Goal: Transaction & Acquisition: Book appointment/travel/reservation

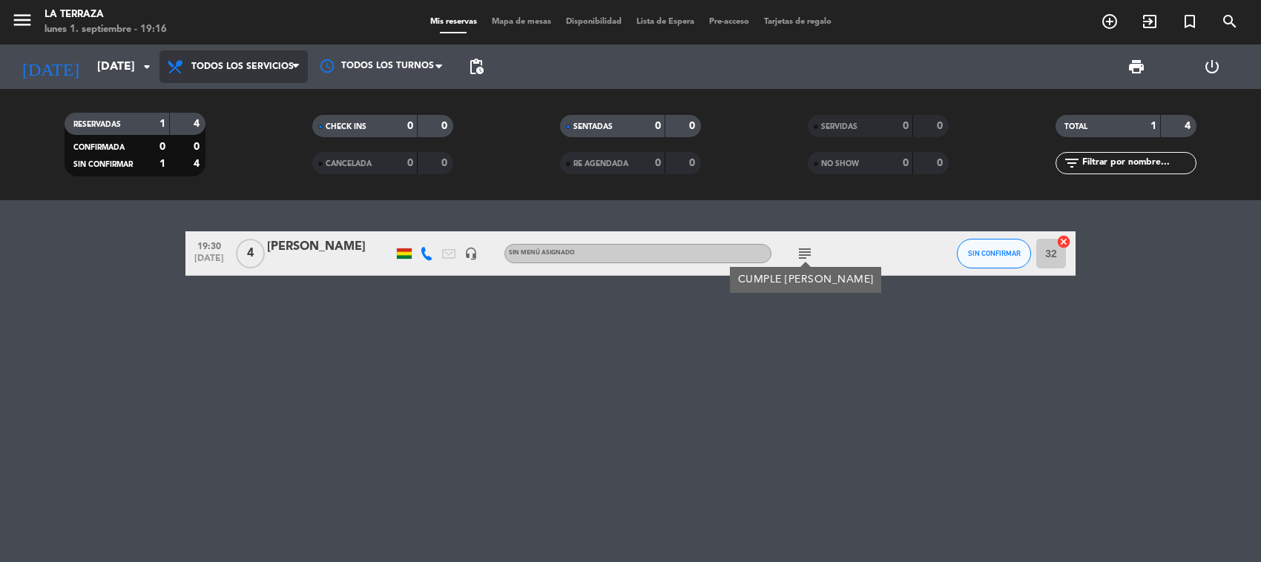
click at [297, 57] on span "Todos los servicios" at bounding box center [233, 66] width 148 height 33
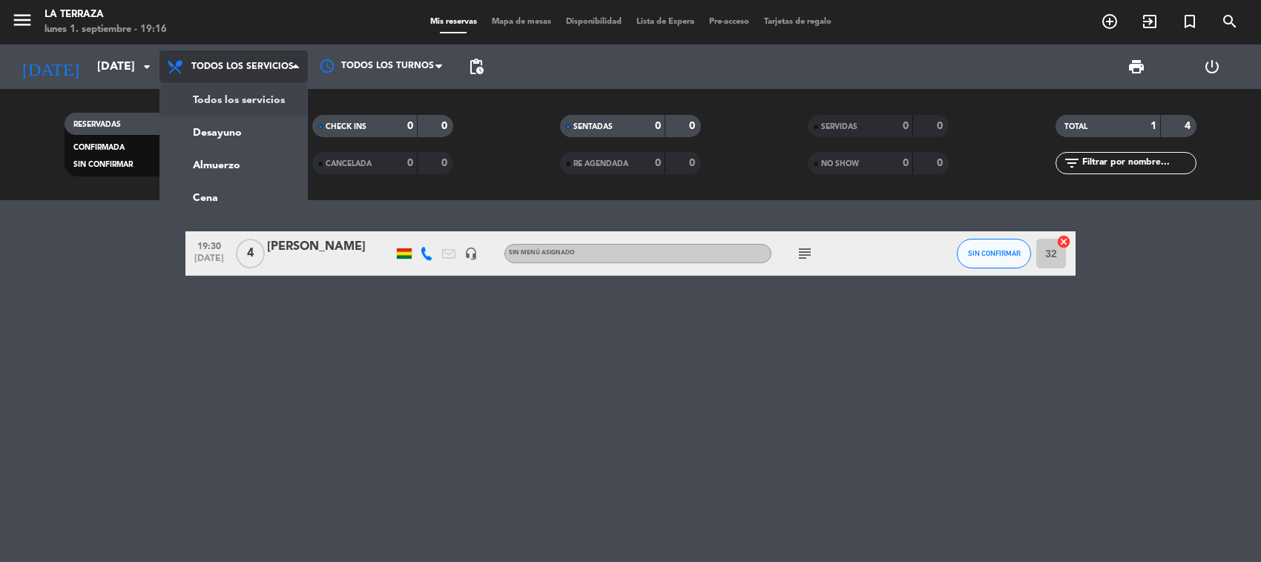
click at [260, 110] on div "menu La Terraza [DATE] 1. septiembre - 19:16 Mis reservas Mapa de mesas Disponi…" at bounding box center [630, 100] width 1261 height 200
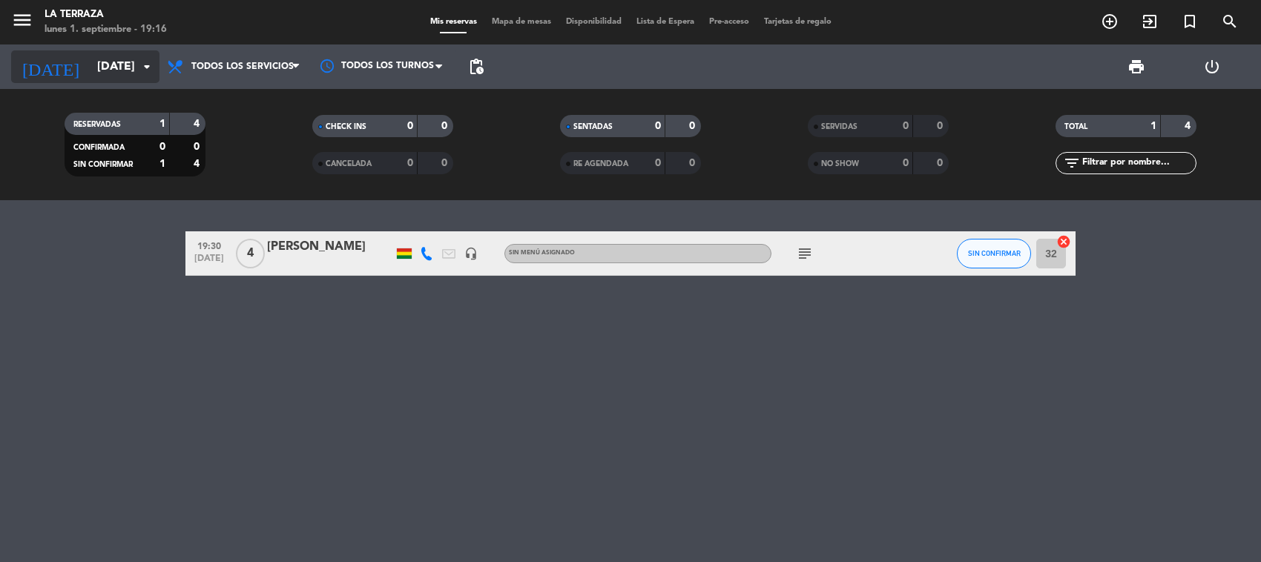
click at [139, 60] on icon "arrow_drop_down" at bounding box center [147, 67] width 18 height 18
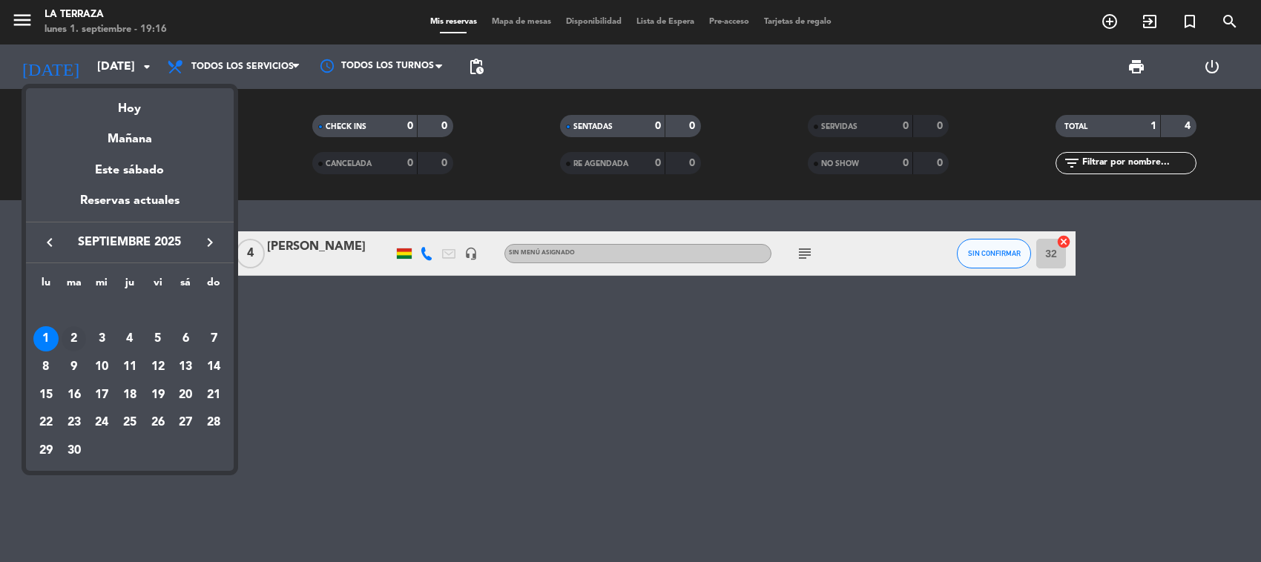
click at [76, 335] on div "2" at bounding box center [74, 338] width 25 height 25
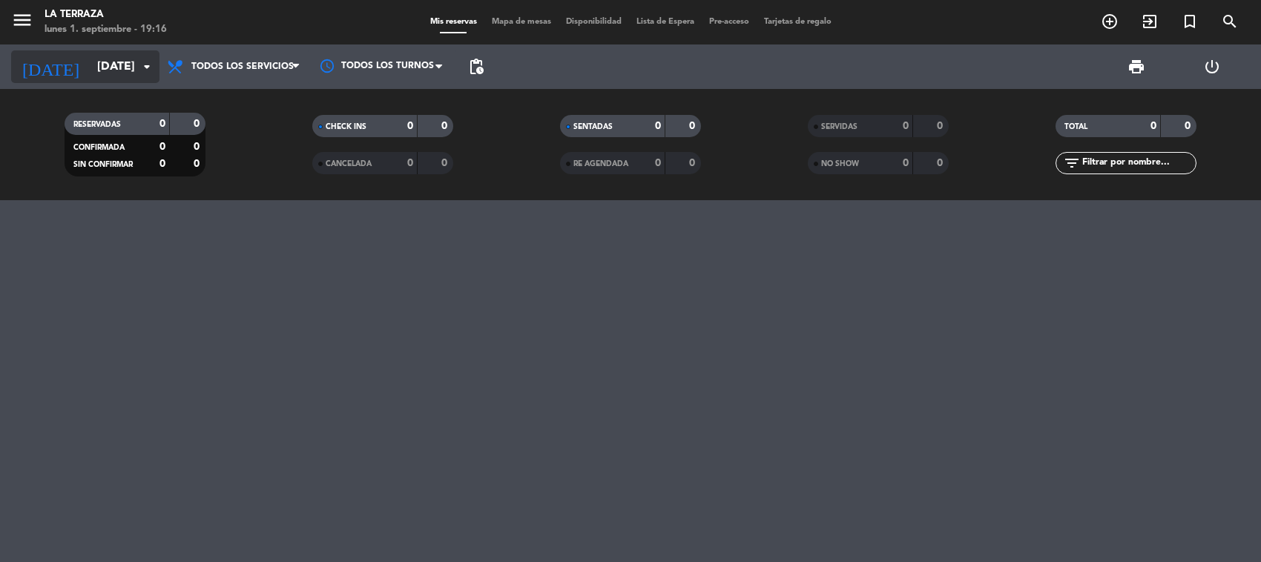
click at [143, 67] on icon "arrow_drop_down" at bounding box center [147, 67] width 18 height 18
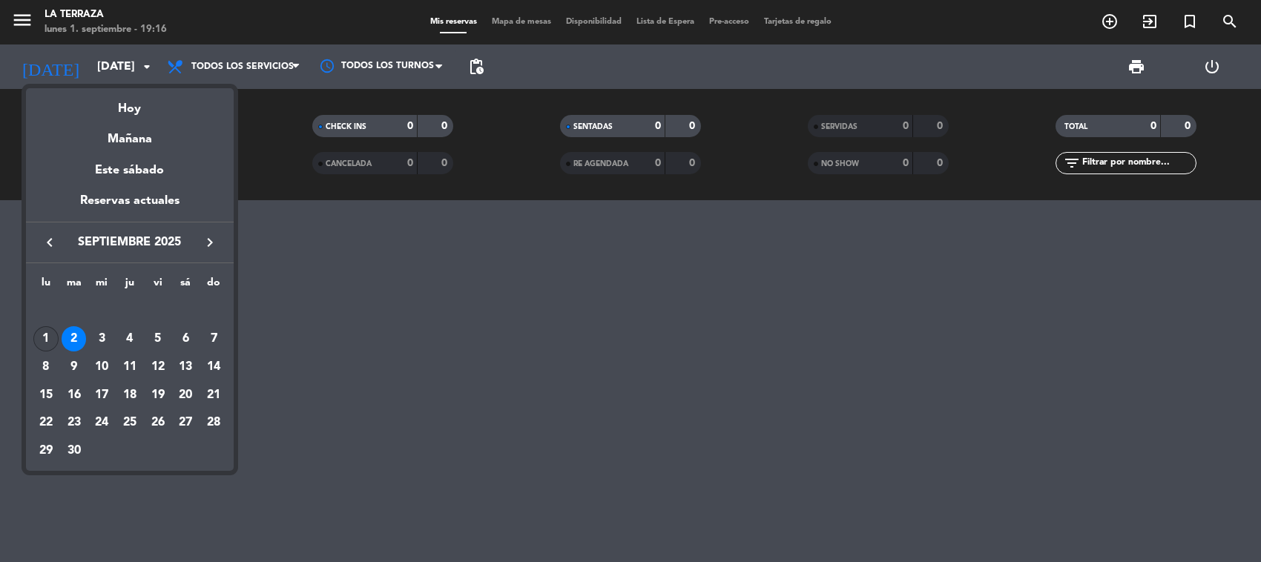
click at [48, 341] on div "1" at bounding box center [45, 338] width 25 height 25
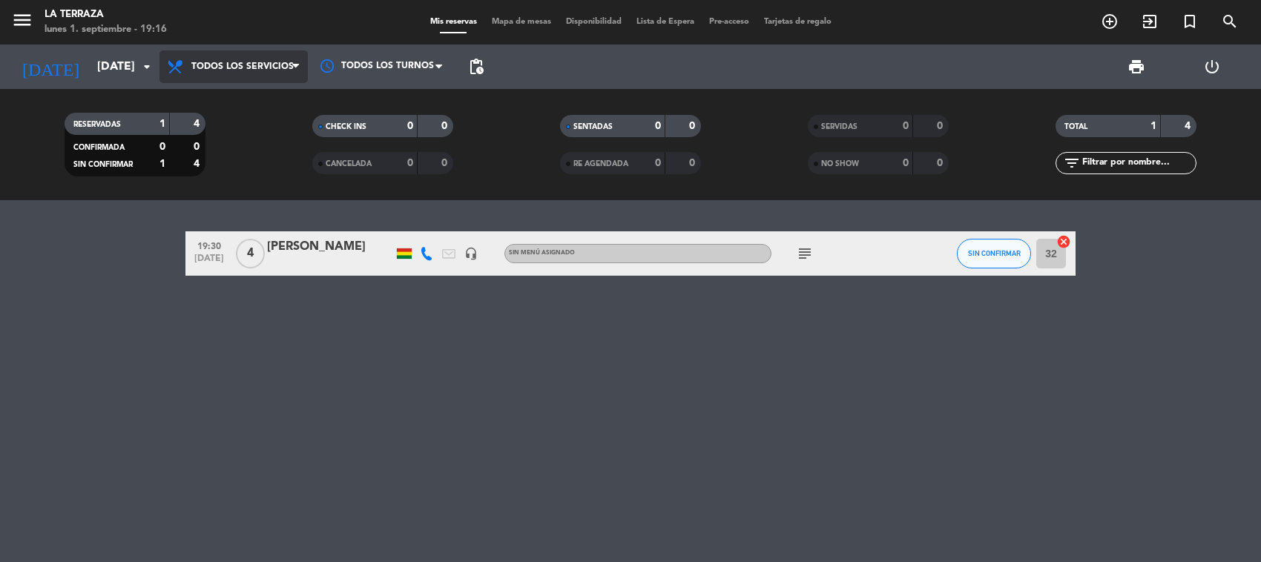
click at [291, 76] on span "Todos los servicios" at bounding box center [233, 66] width 148 height 33
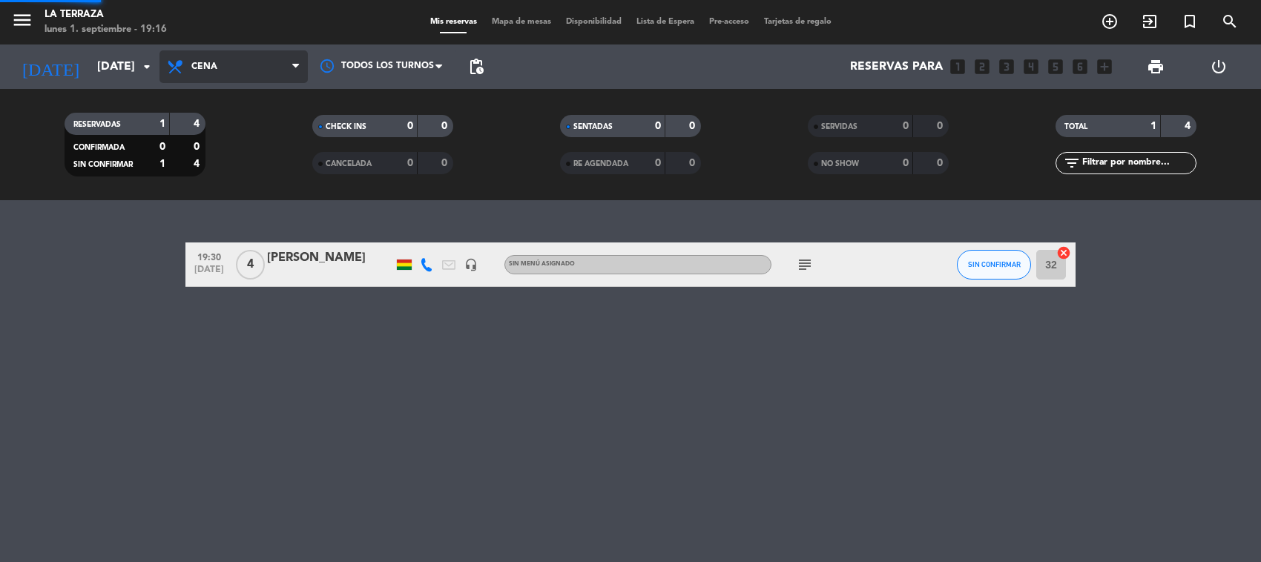
click at [242, 188] on div "menu La Terraza [DATE] 1. septiembre - 19:16 Mis reservas Mapa de mesas Disponi…" at bounding box center [630, 100] width 1261 height 200
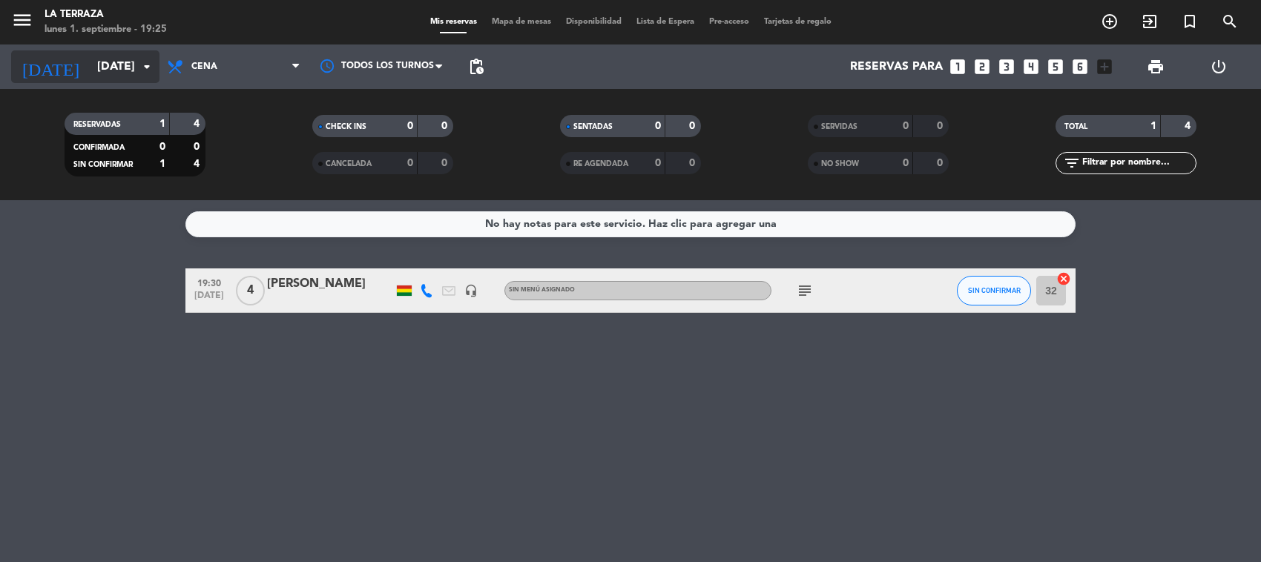
click at [130, 67] on input "[DATE]" at bounding box center [168, 67] width 156 height 29
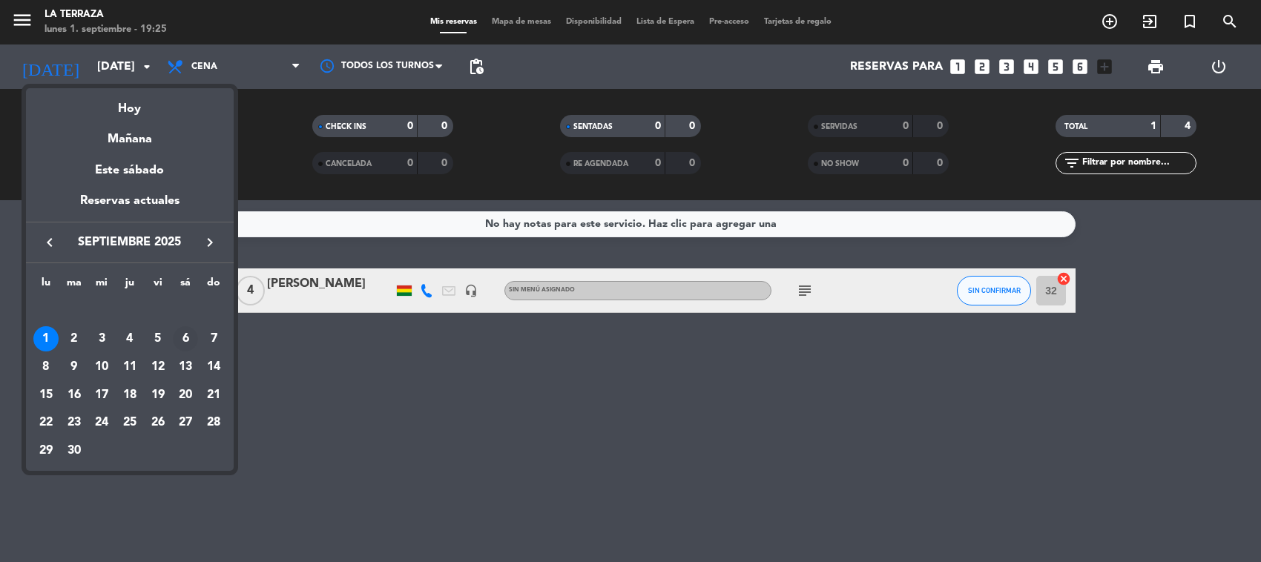
click at [185, 334] on div "6" at bounding box center [185, 338] width 25 height 25
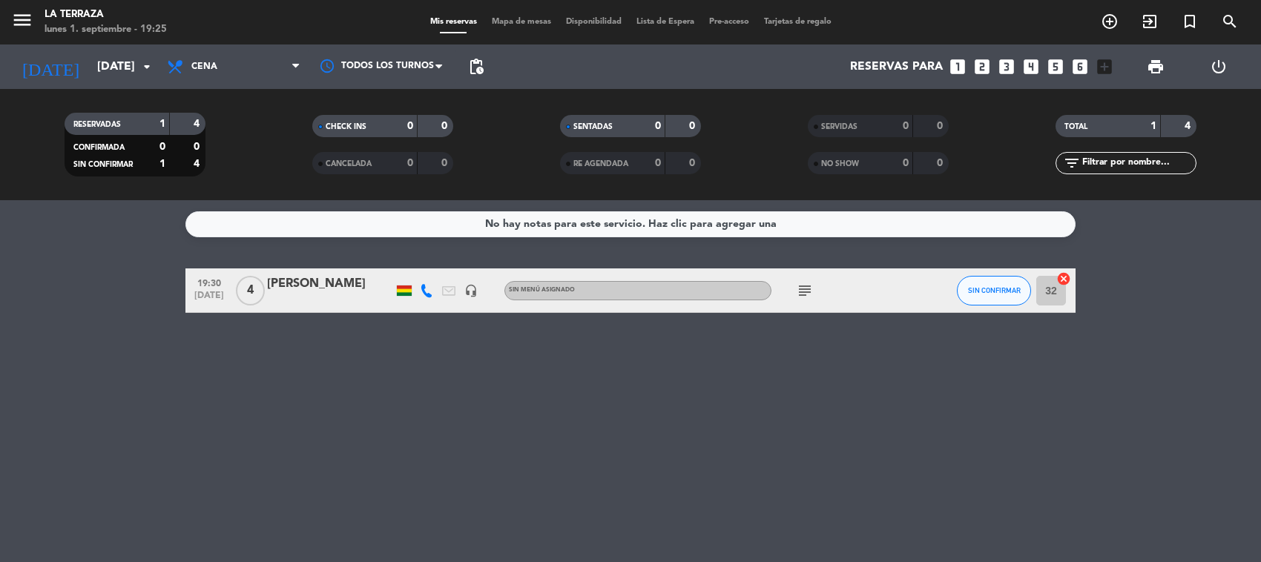
type input "[DATE]"
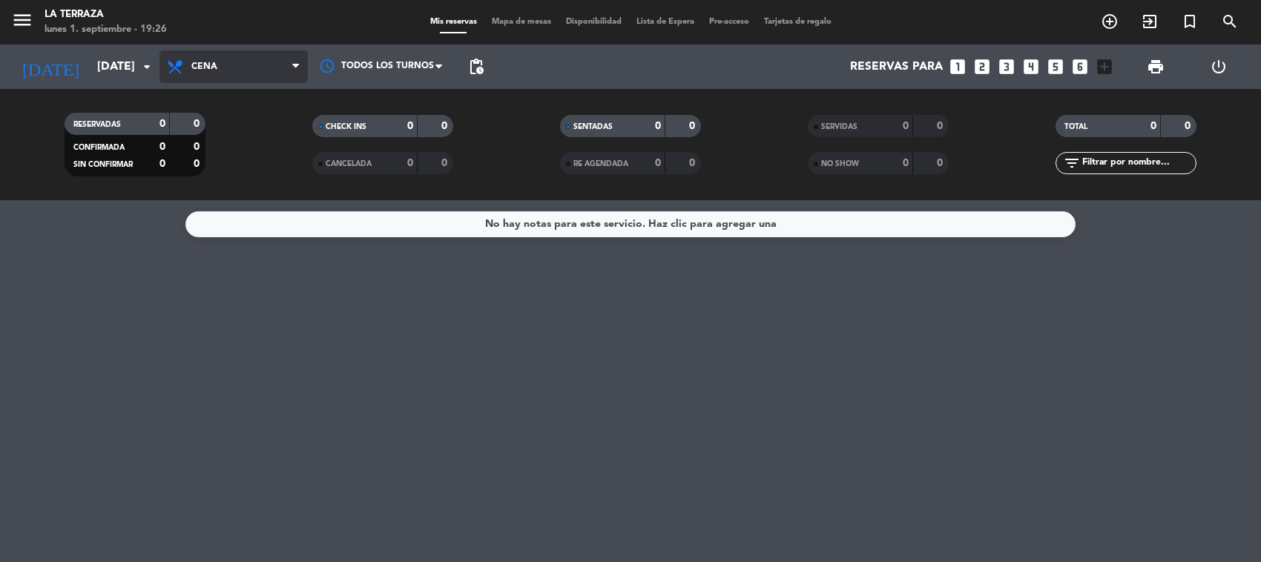
click at [254, 71] on span "Cena" at bounding box center [233, 66] width 148 height 33
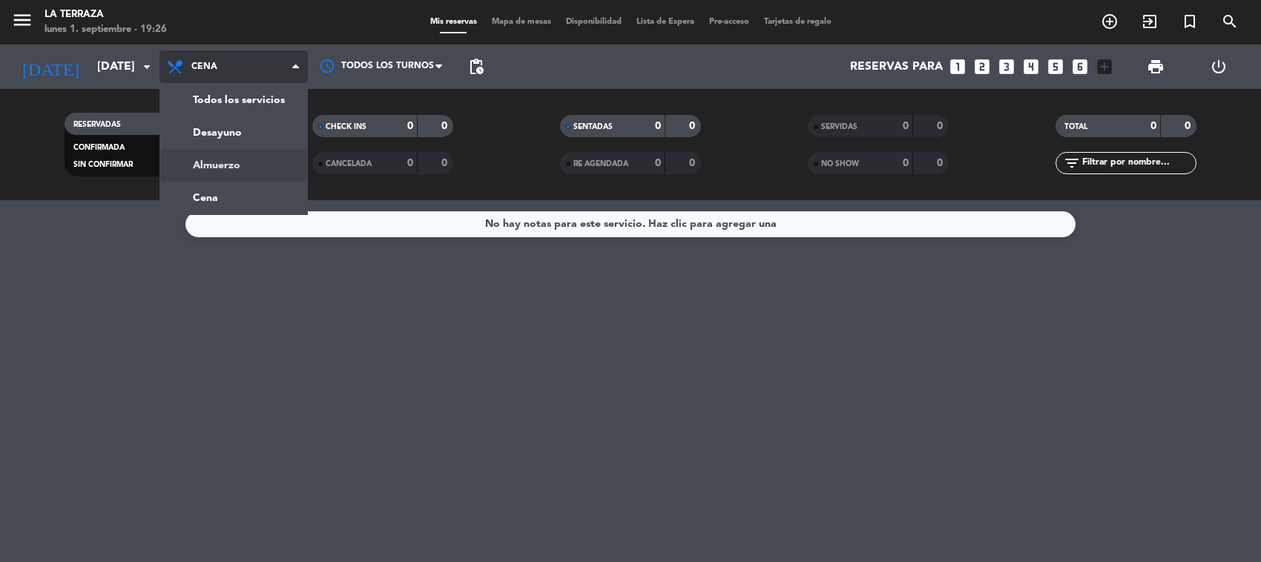
click at [227, 163] on div "menu La Terraza [DATE] 1. septiembre - 19:26 Mis reservas Mapa de mesas Disponi…" at bounding box center [630, 100] width 1261 height 200
